Goal: Task Accomplishment & Management: Manage account settings

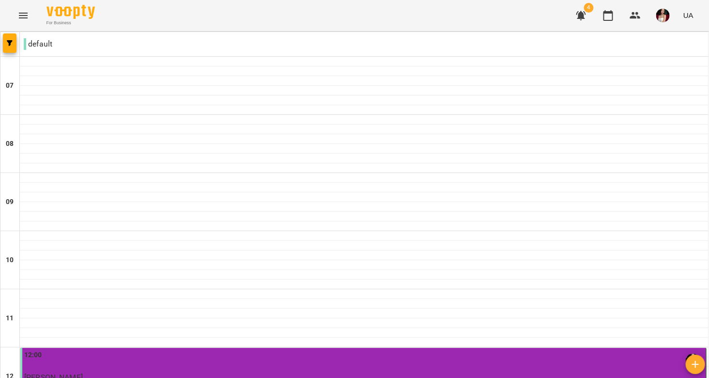
click at [660, 21] on img "button" at bounding box center [663, 16] width 14 height 14
click at [21, 11] on div at bounding box center [354, 189] width 709 height 378
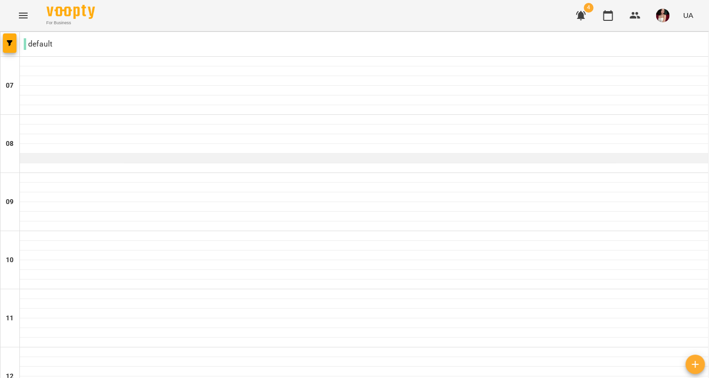
scroll to position [301, 0]
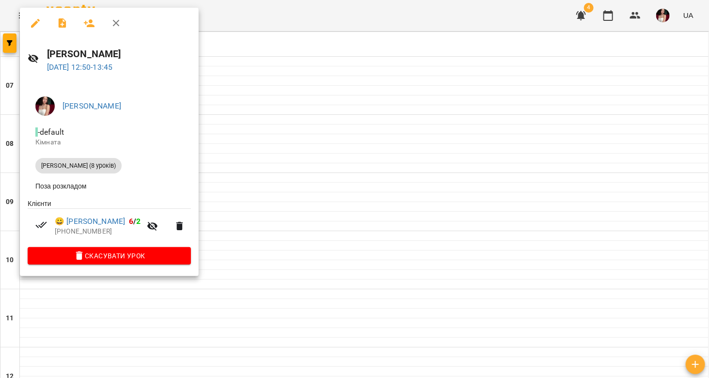
click at [262, 227] on div at bounding box center [354, 189] width 709 height 378
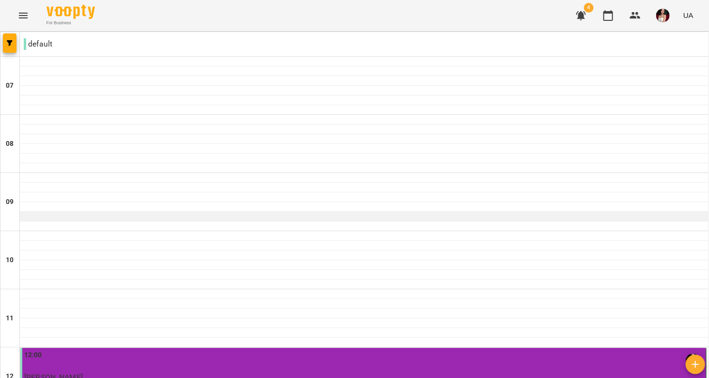
scroll to position [237, 0]
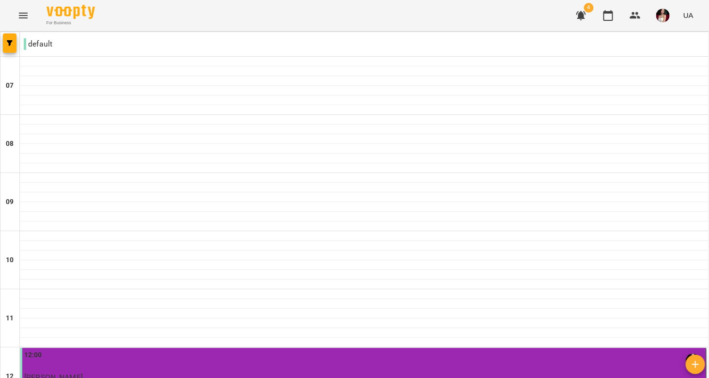
click at [192, 350] on div "12:00" at bounding box center [364, 361] width 680 height 23
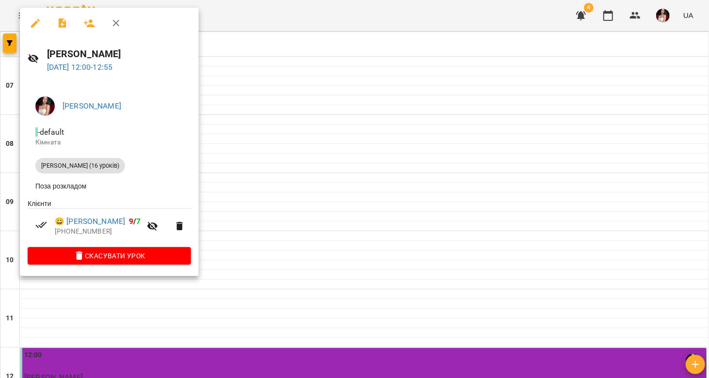
click at [253, 230] on div at bounding box center [354, 189] width 709 height 378
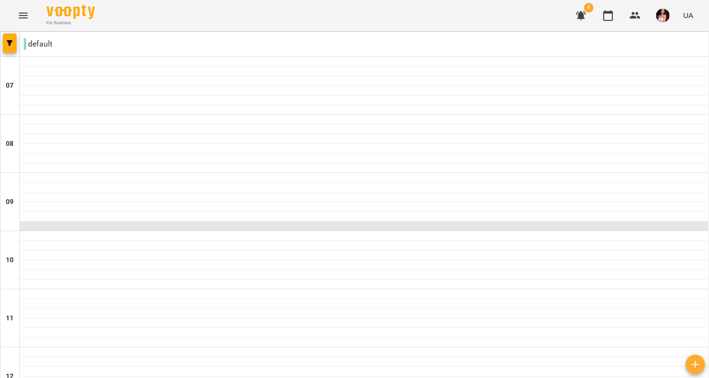
scroll to position [201, 0]
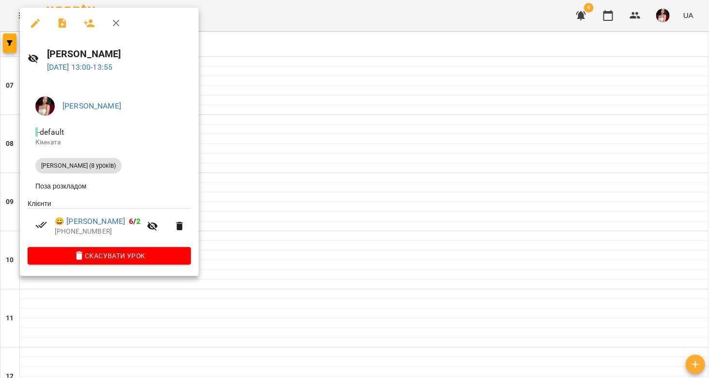
click at [281, 270] on div at bounding box center [354, 189] width 709 height 378
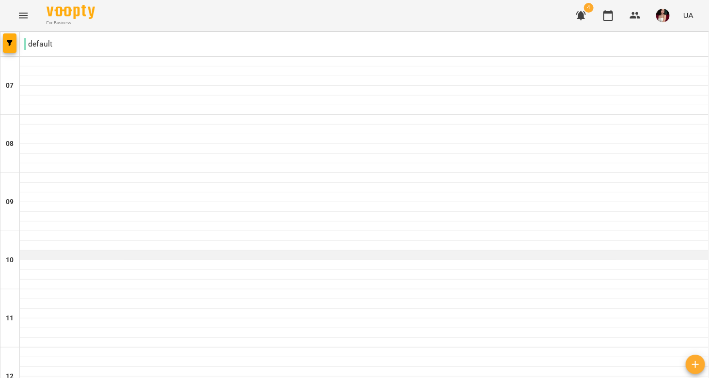
scroll to position [243, 0]
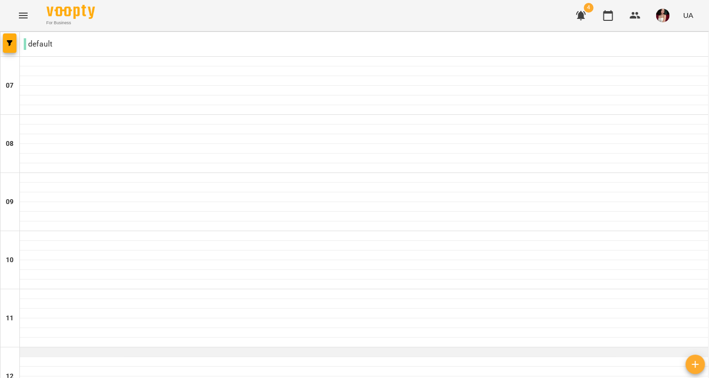
click at [258, 347] on div at bounding box center [364, 352] width 689 height 10
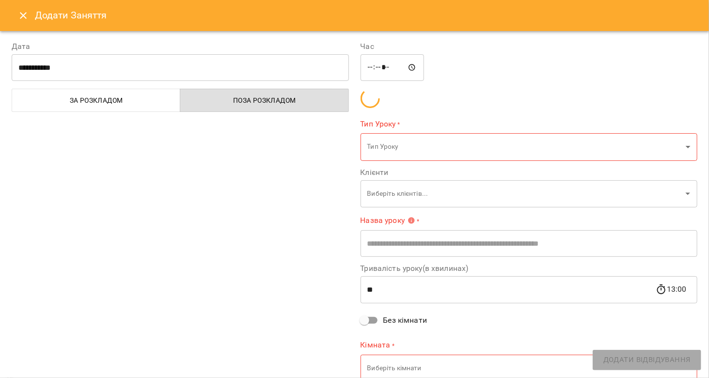
type input "**********"
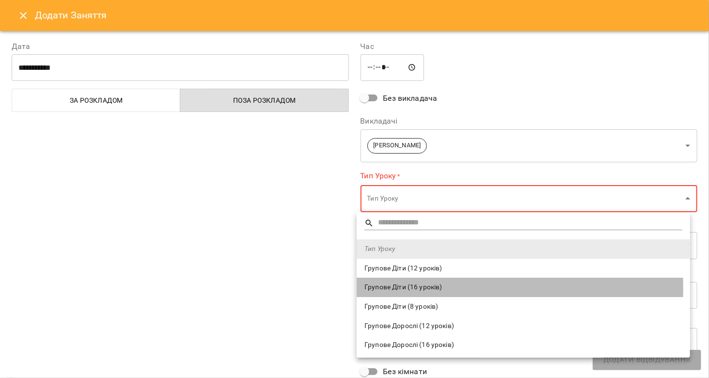
click at [409, 288] on span "Групове Діти (16 уроків)" at bounding box center [523, 288] width 318 height 10
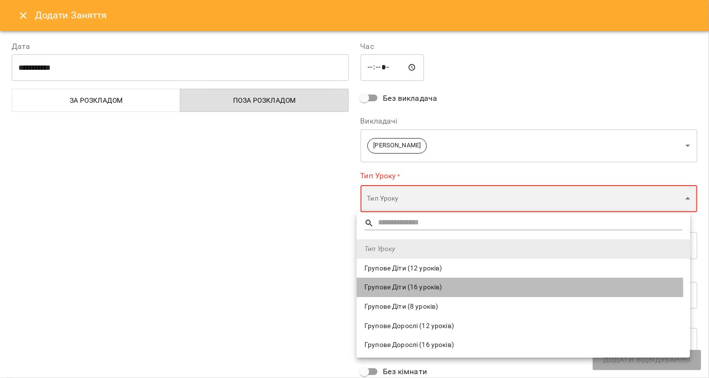
type input "**********"
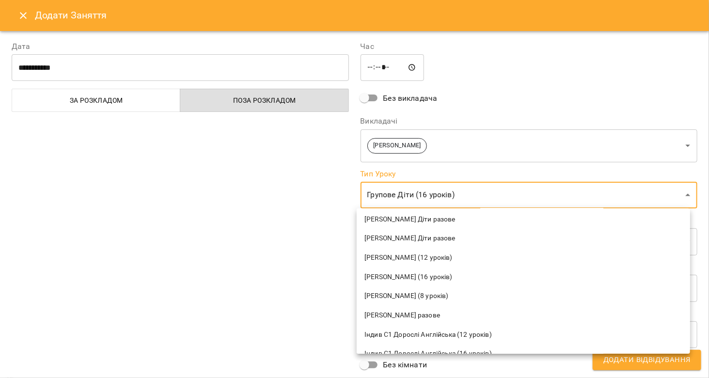
scroll to position [219, 0]
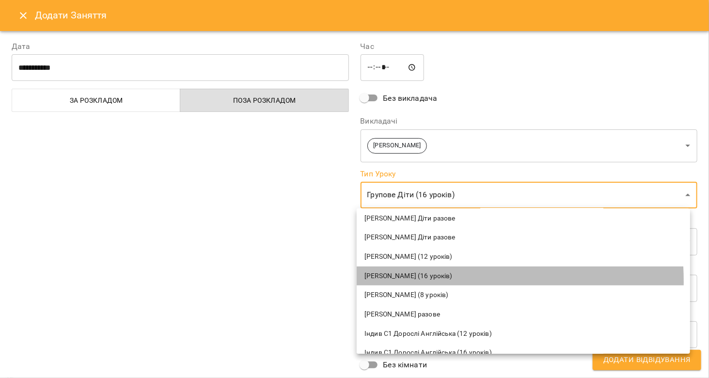
click at [394, 282] on li "[PERSON_NAME] (16 уроків)" at bounding box center [523, 276] width 333 height 19
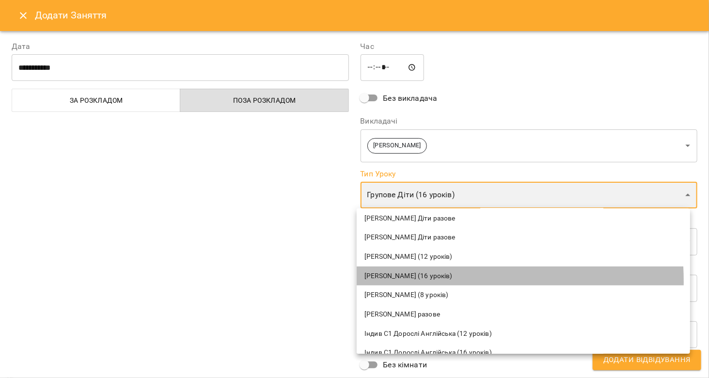
type input "**********"
type input "**"
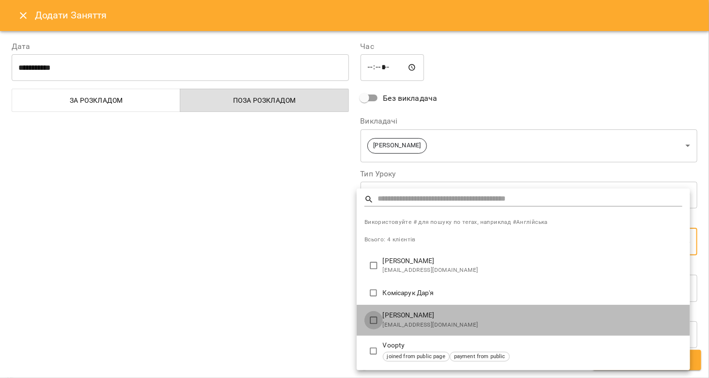
type input "**********"
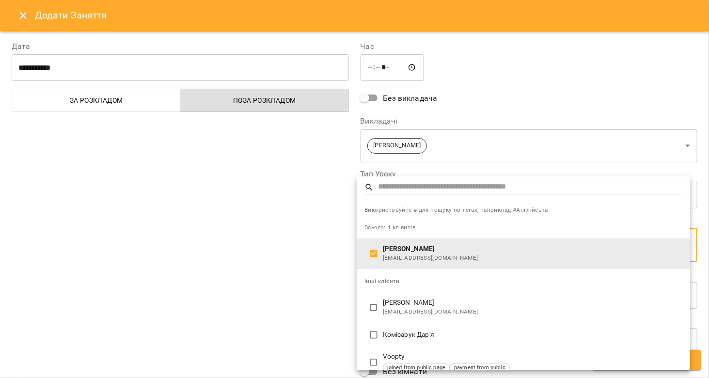
click at [315, 289] on div at bounding box center [354, 189] width 709 height 378
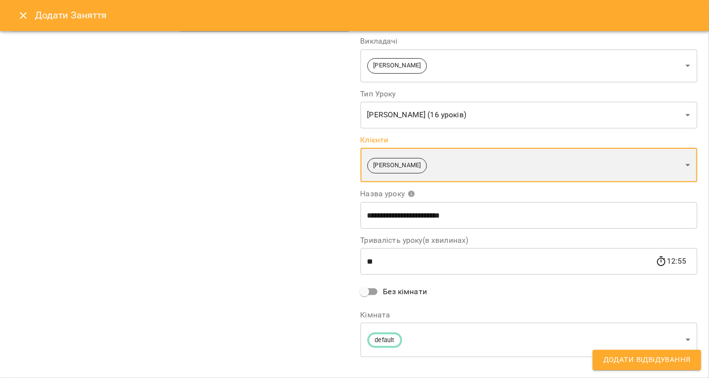
scroll to position [92, 0]
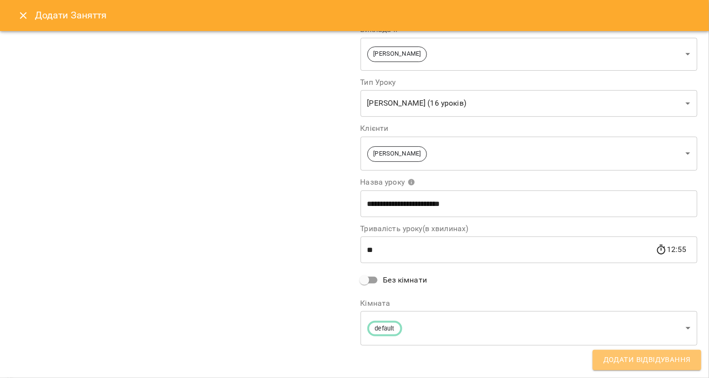
click at [622, 359] on span "Додати Відвідування" at bounding box center [646, 360] width 87 height 13
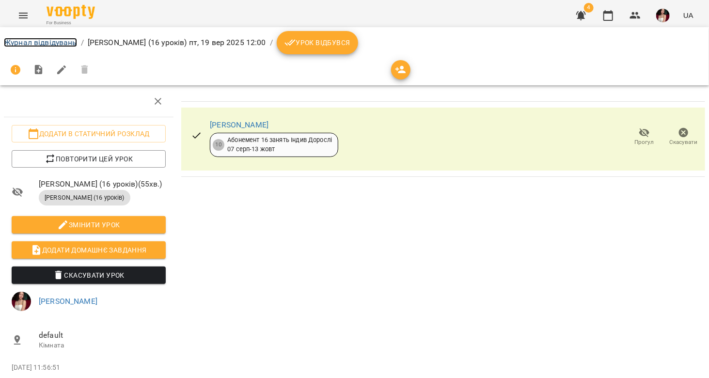
click at [52, 44] on link "Журнал відвідувань" at bounding box center [40, 42] width 73 height 9
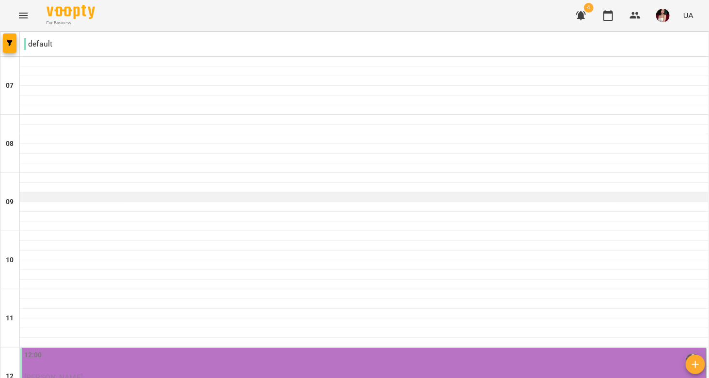
scroll to position [268, 0]
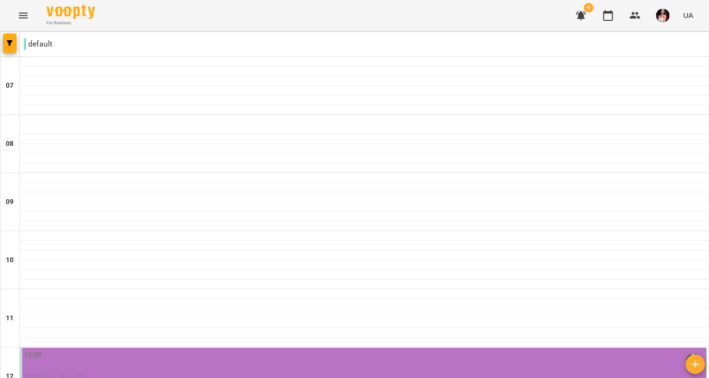
click at [223, 350] on div "12:00 [PERSON_NAME] [PERSON_NAME] (16 уроків)" at bounding box center [364, 370] width 680 height 41
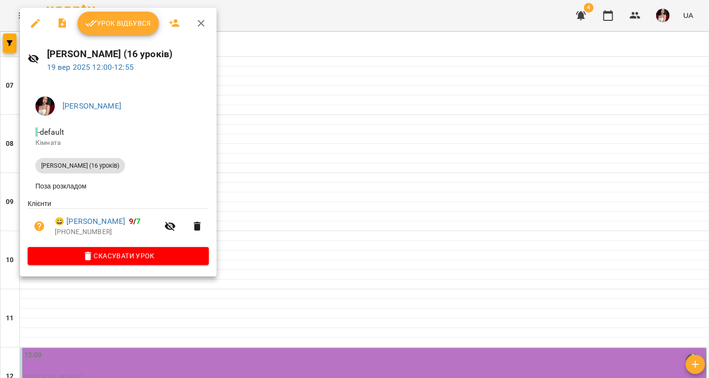
click at [296, 182] on div at bounding box center [354, 189] width 709 height 378
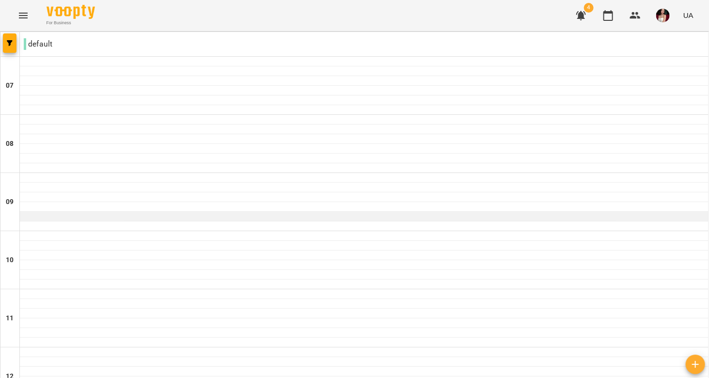
scroll to position [237, 0]
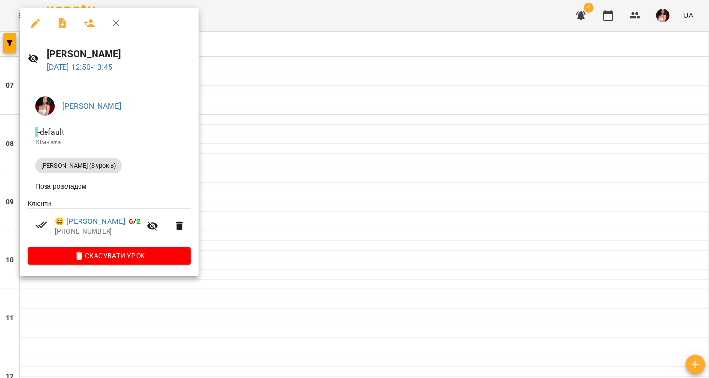
click at [285, 249] on div at bounding box center [354, 189] width 709 height 378
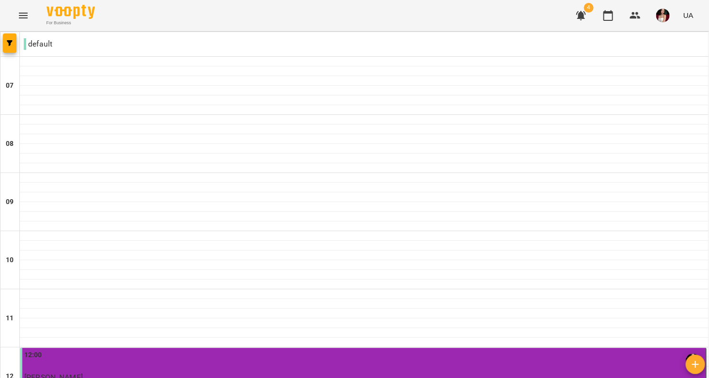
scroll to position [229, 0]
click at [252, 373] on p "[PERSON_NAME]" at bounding box center [364, 377] width 680 height 8
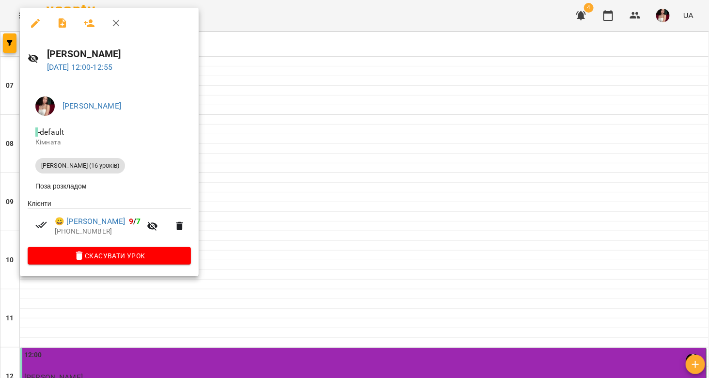
click at [250, 257] on div at bounding box center [354, 189] width 709 height 378
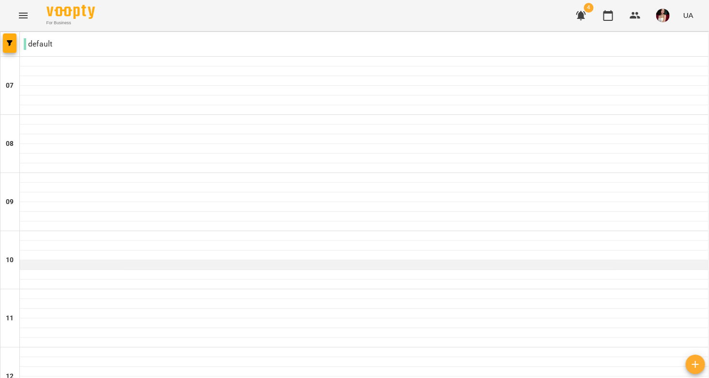
scroll to position [198, 0]
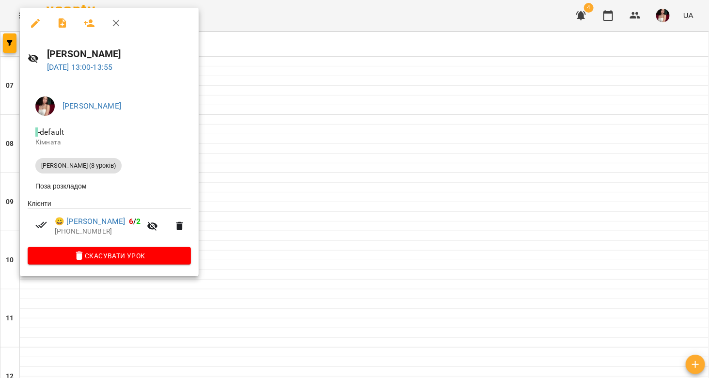
click at [245, 283] on div at bounding box center [354, 189] width 709 height 378
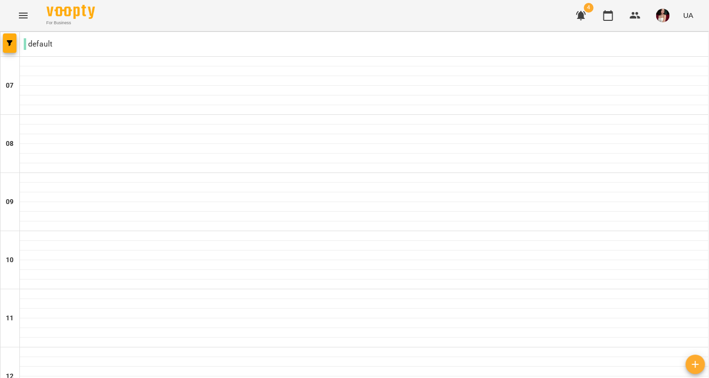
scroll to position [262, 0]
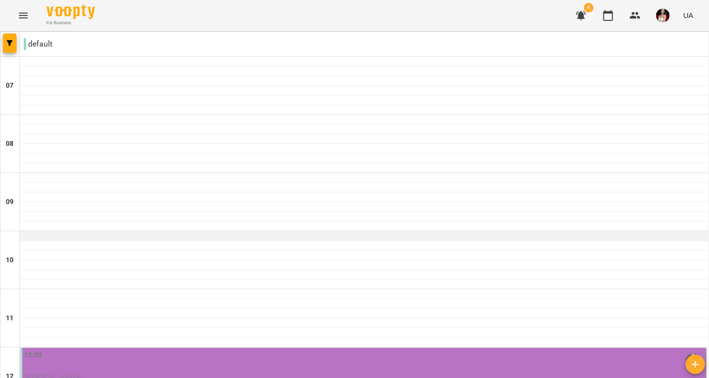
scroll to position [141, 0]
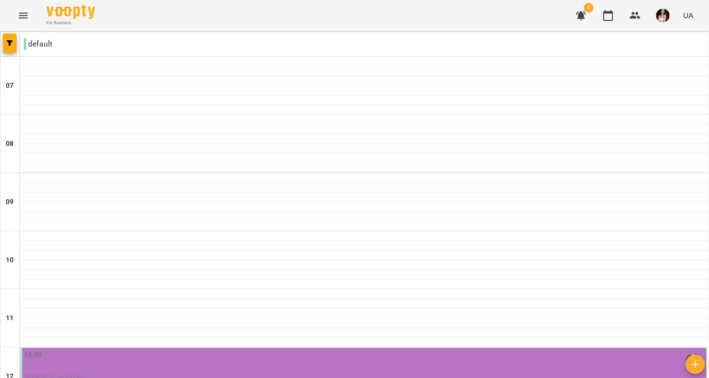
click at [208, 373] on p "[PERSON_NAME]" at bounding box center [364, 377] width 680 height 8
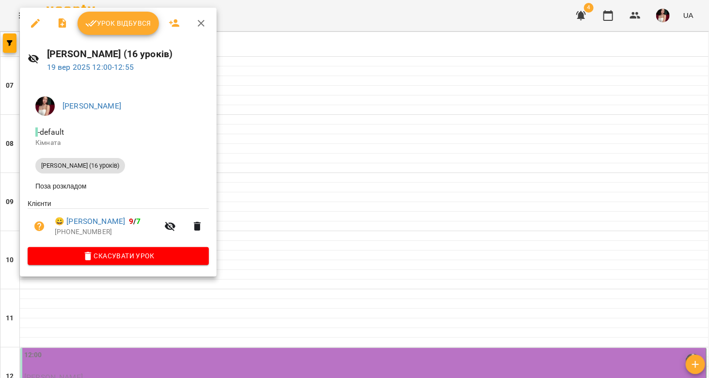
click at [314, 131] on div at bounding box center [354, 189] width 709 height 378
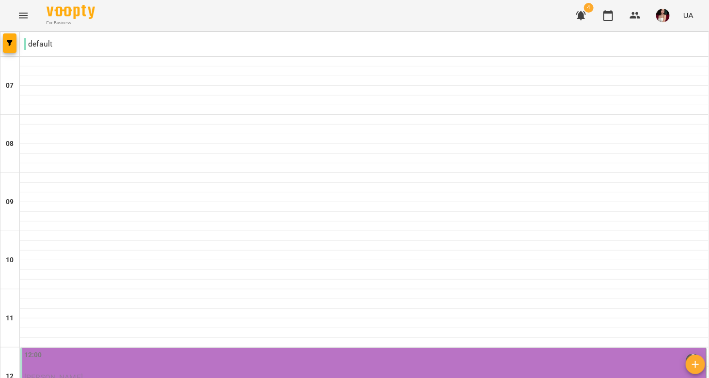
scroll to position [176, 0]
click at [23, 9] on button "Menu" at bounding box center [23, 15] width 23 height 23
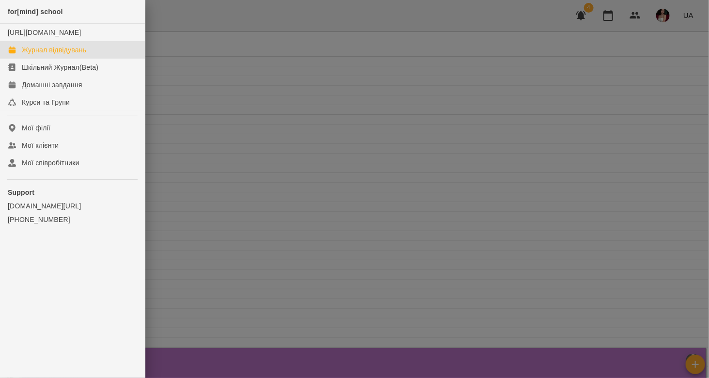
click at [268, 140] on div at bounding box center [354, 189] width 709 height 378
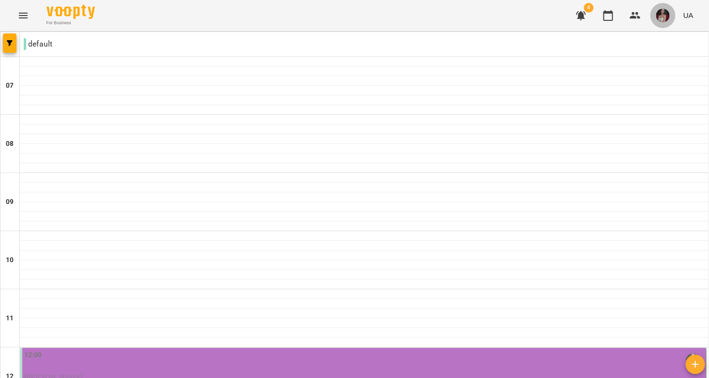
click at [667, 15] on img "button" at bounding box center [663, 16] width 14 height 14
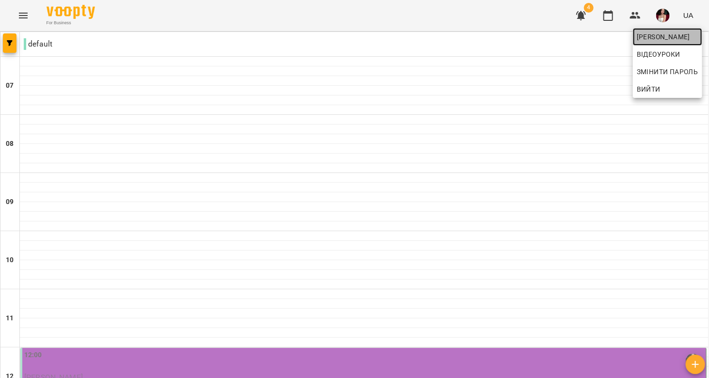
click at [662, 37] on span "[PERSON_NAME]" at bounding box center [668, 37] width 62 height 12
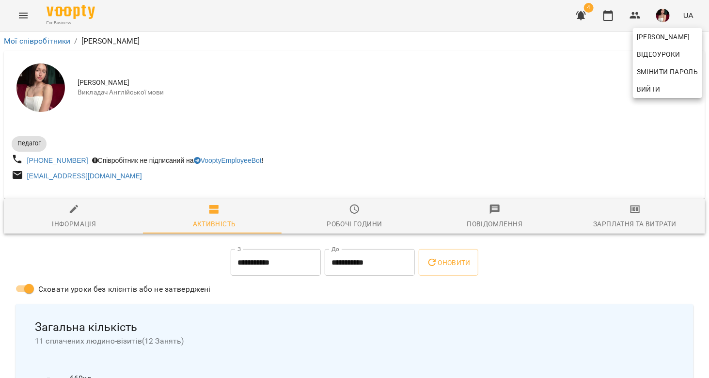
click at [458, 257] on div at bounding box center [354, 189] width 709 height 378
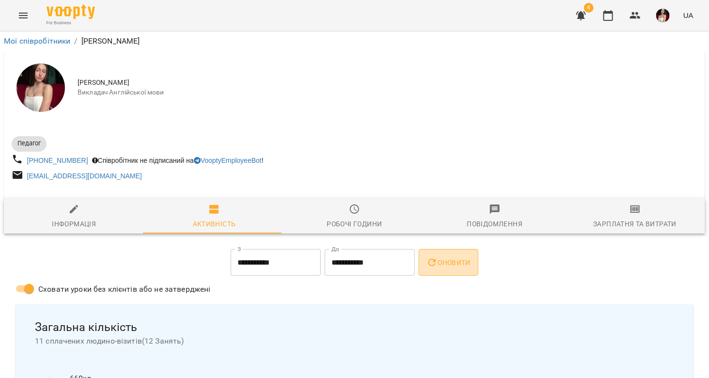
click at [436, 271] on button "Оновити" at bounding box center [449, 262] width 60 height 27
